Goal: Transaction & Acquisition: Purchase product/service

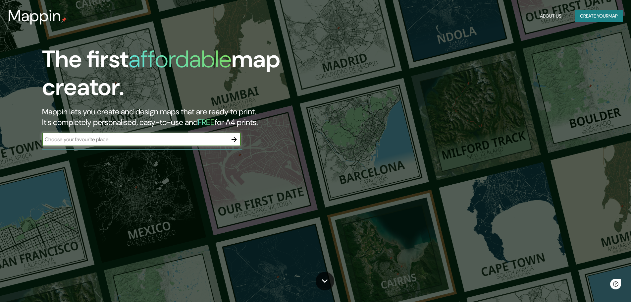
click at [133, 140] on input "text" at bounding box center [135, 140] width 186 height 8
type input "cortazar guanjuato [GEOGRAPHIC_DATA]"
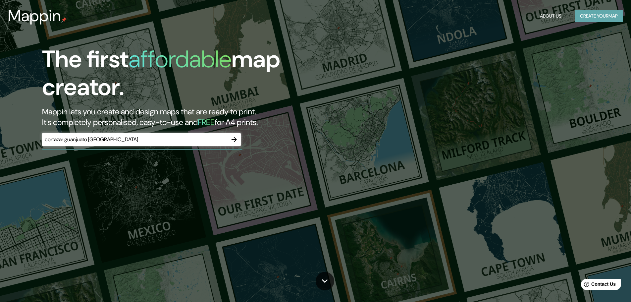
click at [586, 18] on button "Create your map" at bounding box center [599, 16] width 48 height 12
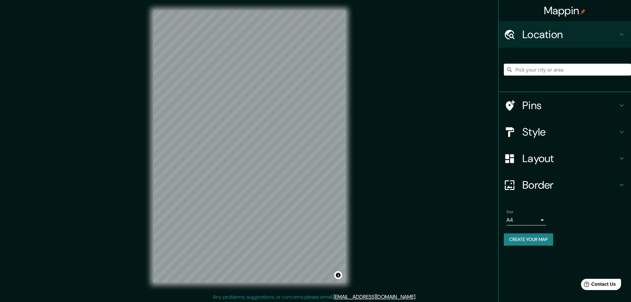
click at [539, 71] on input "Pick your city or area" at bounding box center [567, 70] width 127 height 12
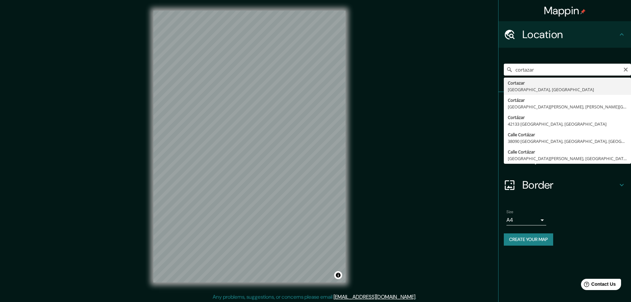
type input "[GEOGRAPHIC_DATA], [GEOGRAPHIC_DATA], [GEOGRAPHIC_DATA]"
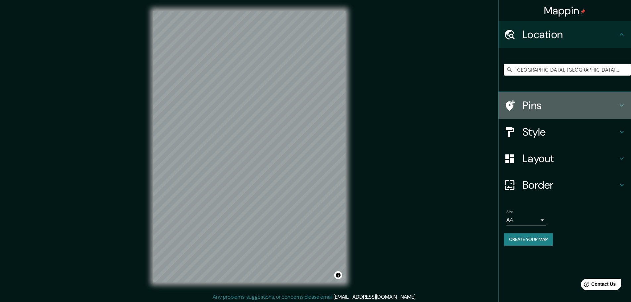
click at [623, 103] on icon at bounding box center [622, 105] width 8 height 8
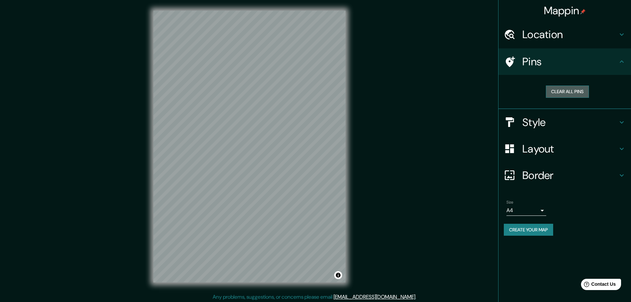
click at [564, 92] on button "Clear all pins" at bounding box center [567, 92] width 43 height 12
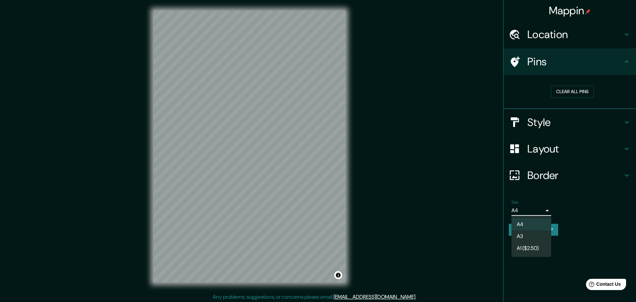
click at [543, 211] on body "Mappin Location [GEOGRAPHIC_DATA], [GEOGRAPHIC_DATA], [GEOGRAPHIC_DATA] Pins Cl…" at bounding box center [318, 151] width 636 height 302
click at [529, 233] on li "A3" at bounding box center [532, 236] width 40 height 12
type input "a4"
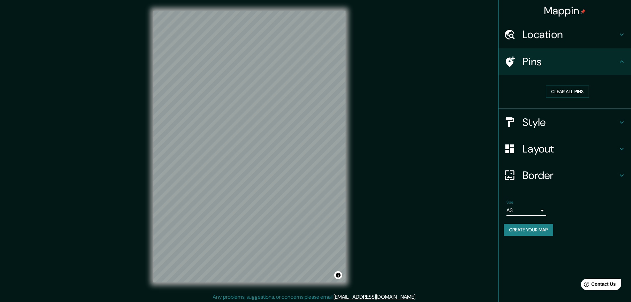
click at [558, 146] on h4 "Layout" at bounding box center [570, 148] width 95 height 13
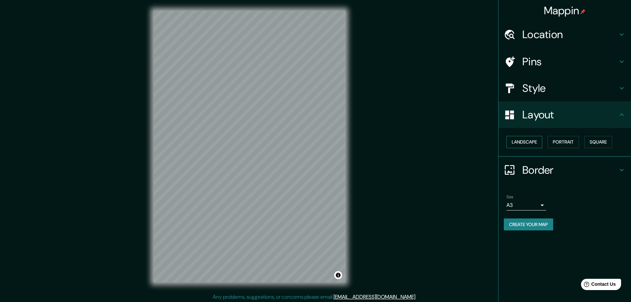
click at [524, 143] on button "Landscape" at bounding box center [525, 142] width 36 height 12
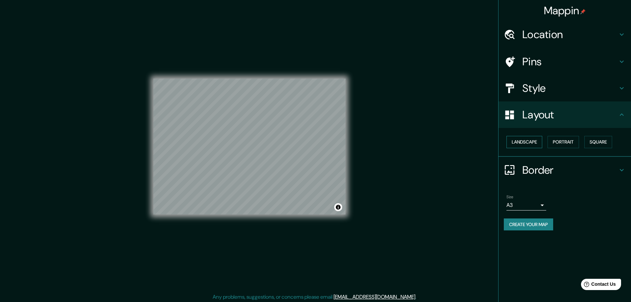
click at [524, 143] on button "Landscape" at bounding box center [525, 142] width 36 height 12
click at [566, 142] on button "Portrait" at bounding box center [563, 142] width 31 height 12
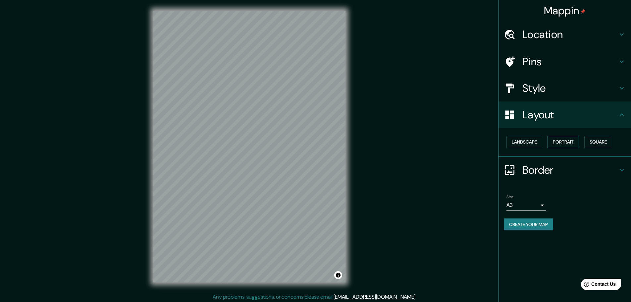
click at [566, 142] on button "Portrait" at bounding box center [563, 142] width 31 height 12
click at [594, 140] on button "Square" at bounding box center [599, 142] width 28 height 12
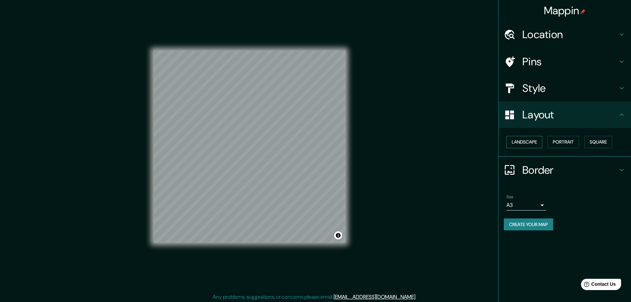
click at [529, 142] on button "Landscape" at bounding box center [525, 142] width 36 height 12
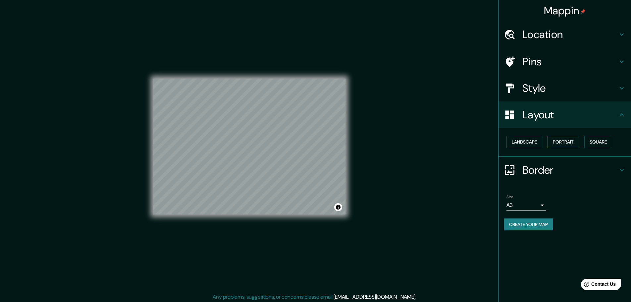
click at [556, 139] on button "Portrait" at bounding box center [563, 142] width 31 height 12
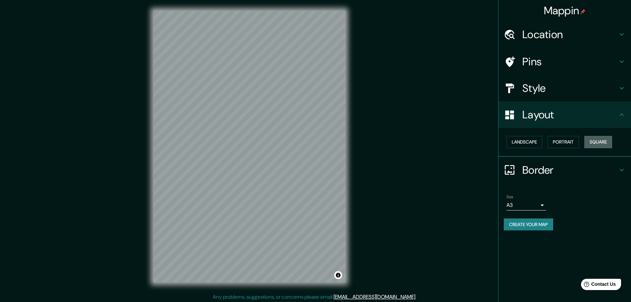
click at [596, 143] on button "Square" at bounding box center [599, 142] width 28 height 12
